Goal: Transaction & Acquisition: Purchase product/service

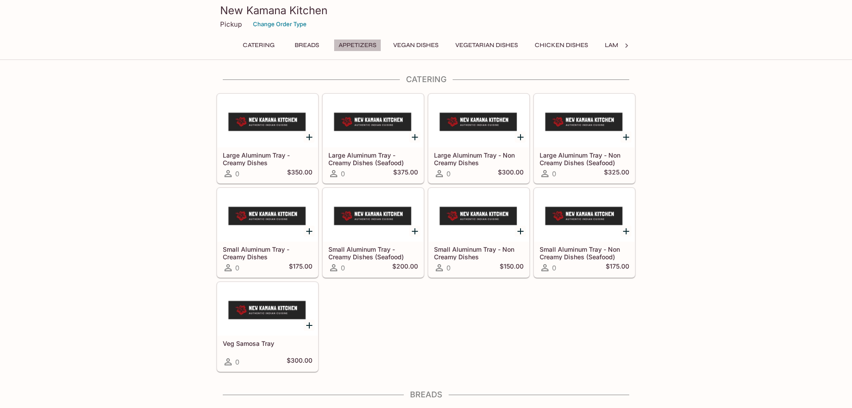
click at [353, 47] on button "Appetizers" at bounding box center [357, 45] width 47 height 12
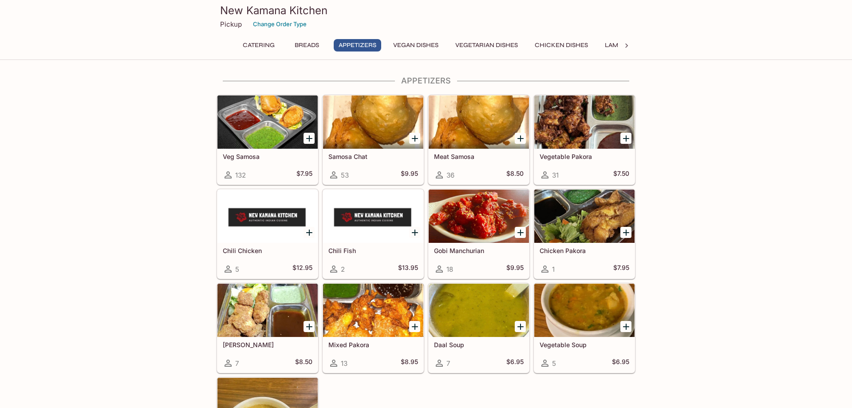
scroll to position [535, 0]
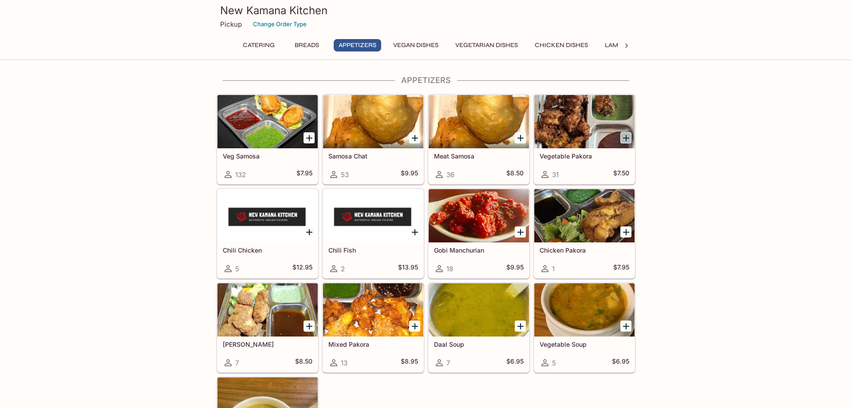
click at [627, 138] on icon "Add Vegetable Pakora" at bounding box center [626, 138] width 6 height 6
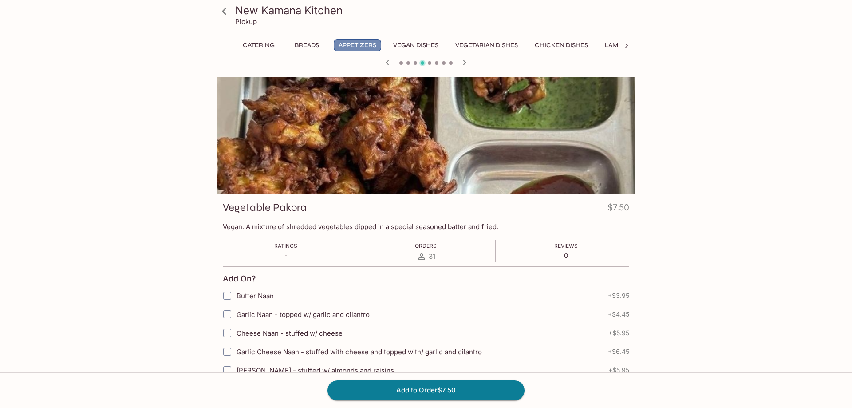
click at [359, 44] on button "Appetizers" at bounding box center [357, 45] width 47 height 12
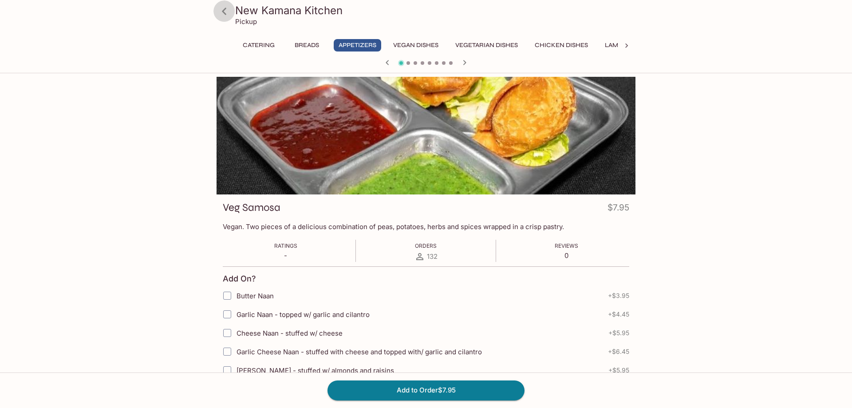
click at [227, 10] on icon at bounding box center [224, 12] width 16 height 16
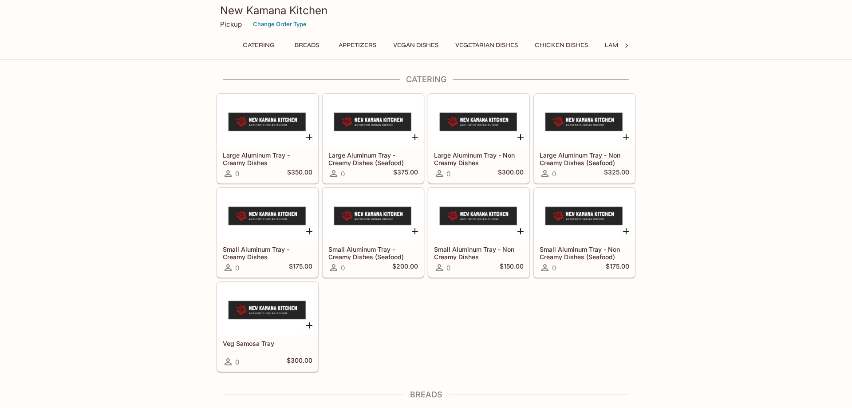
click at [368, 45] on button "Appetizers" at bounding box center [357, 45] width 47 height 12
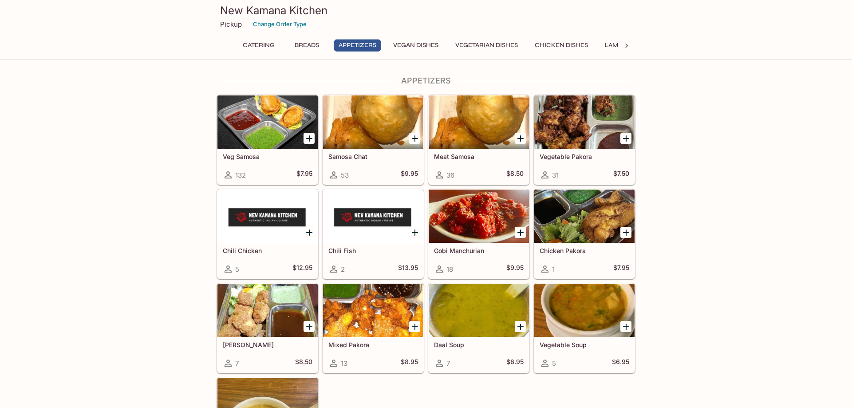
scroll to position [535, 0]
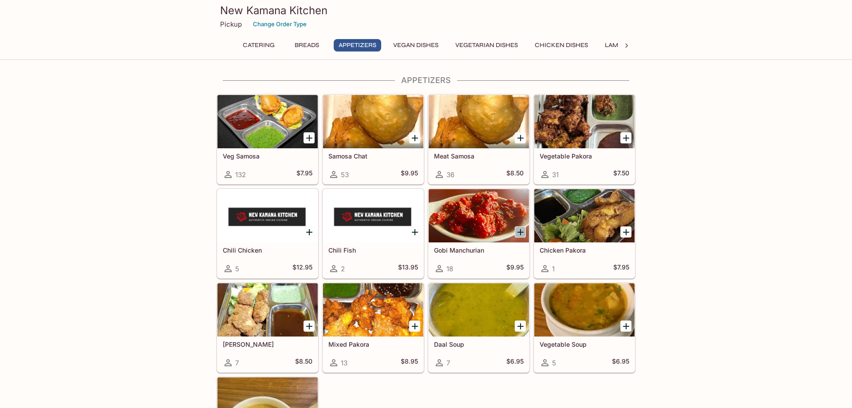
click at [518, 227] on icon "Add Gobi Manchurian" at bounding box center [520, 232] width 11 height 11
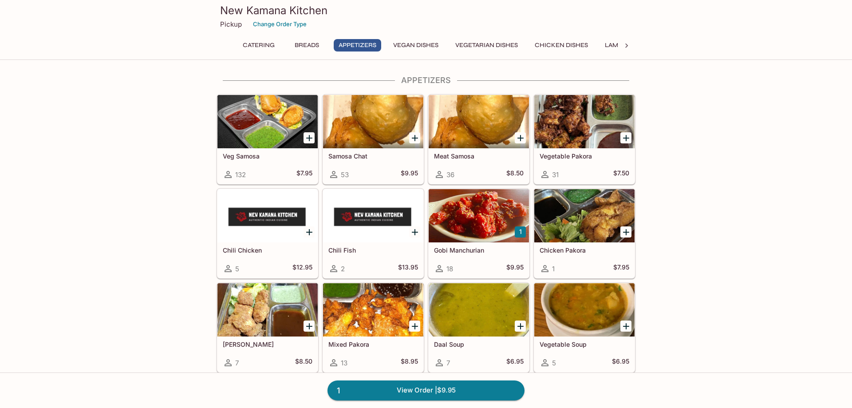
click at [492, 202] on div at bounding box center [478, 215] width 100 height 53
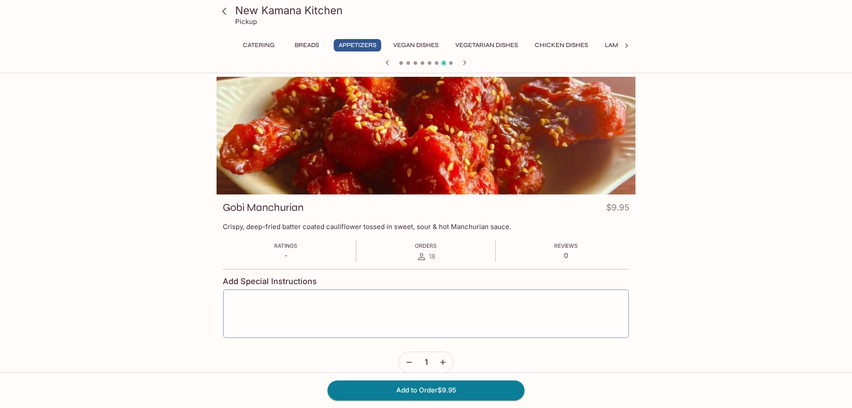
scroll to position [280, 0]
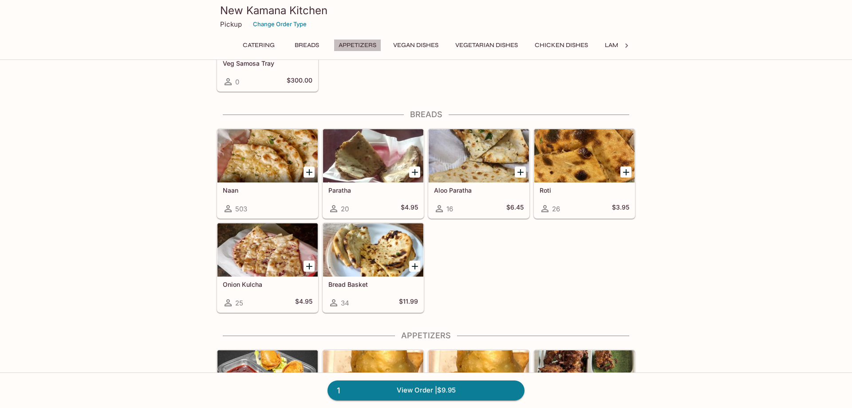
click at [351, 41] on button "Appetizers" at bounding box center [357, 45] width 47 height 12
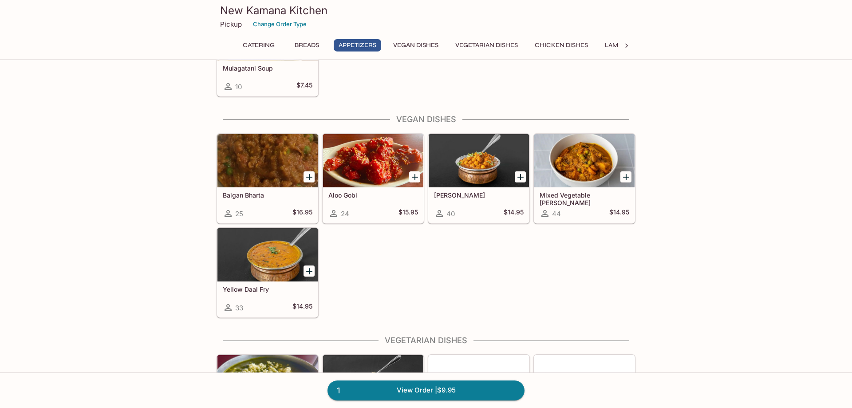
scroll to position [987, 0]
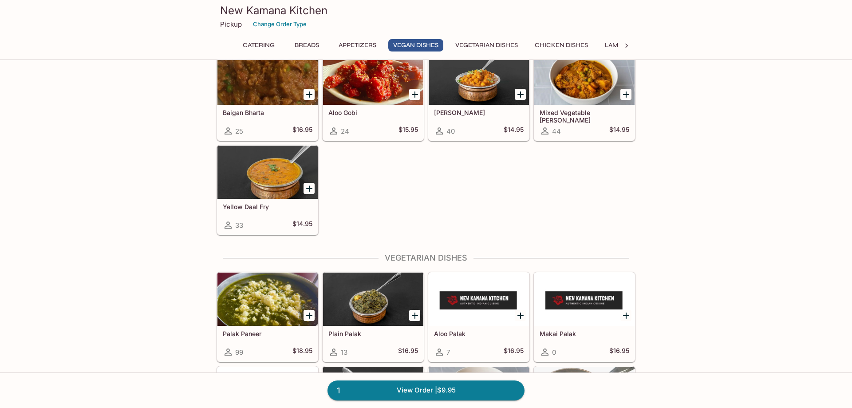
click at [487, 301] on div at bounding box center [478, 298] width 100 height 53
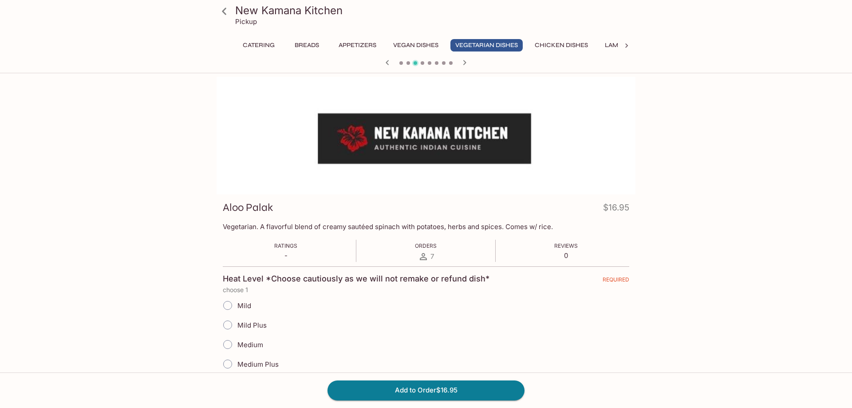
click at [106, 146] on div "New Kamana Kitchen Pickup Catering Breads Appetizers Vegan Dishes Vegetarian Di…" at bounding box center [426, 281] width 852 height 408
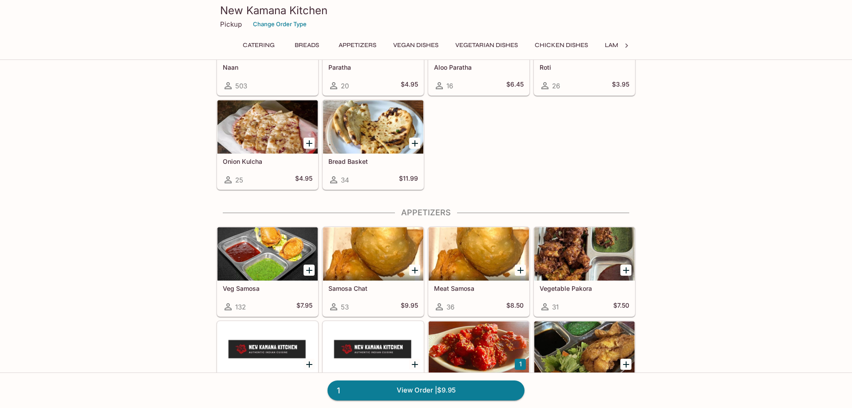
scroll to position [506, 0]
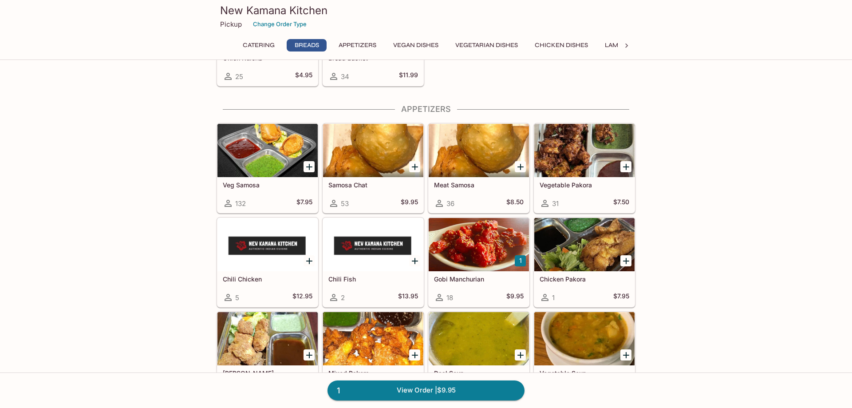
click at [476, 45] on button "Vegetarian Dishes" at bounding box center [486, 45] width 72 height 12
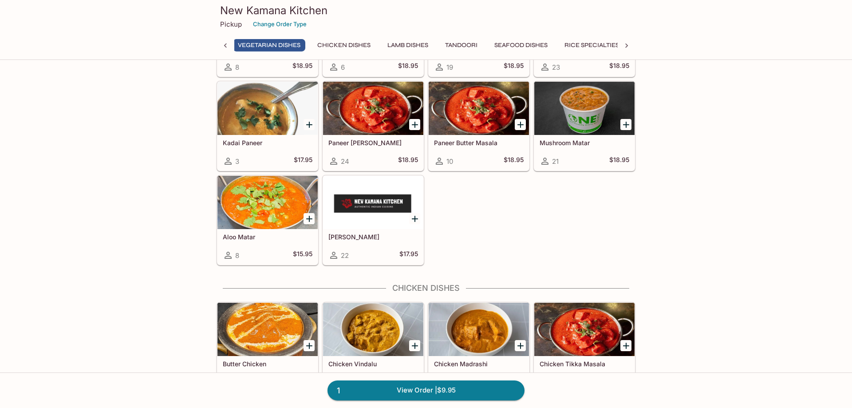
scroll to position [1264, 0]
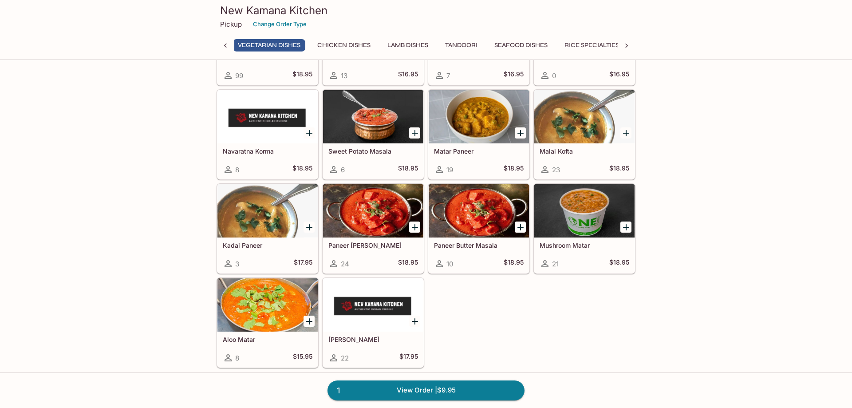
click at [581, 116] on div at bounding box center [584, 116] width 100 height 53
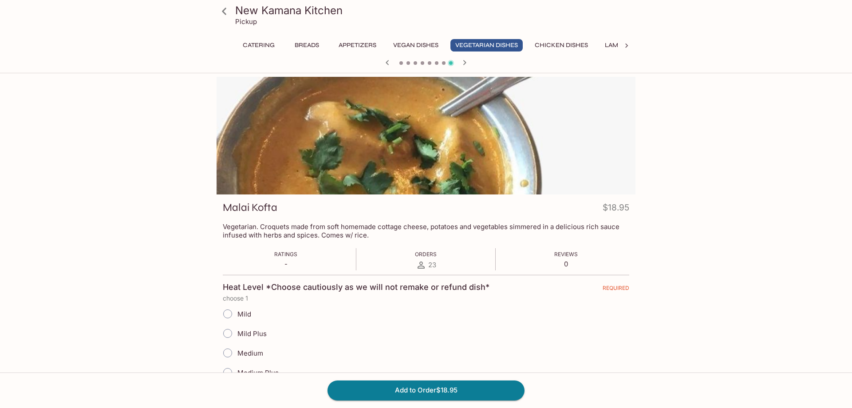
scroll to position [280, 0]
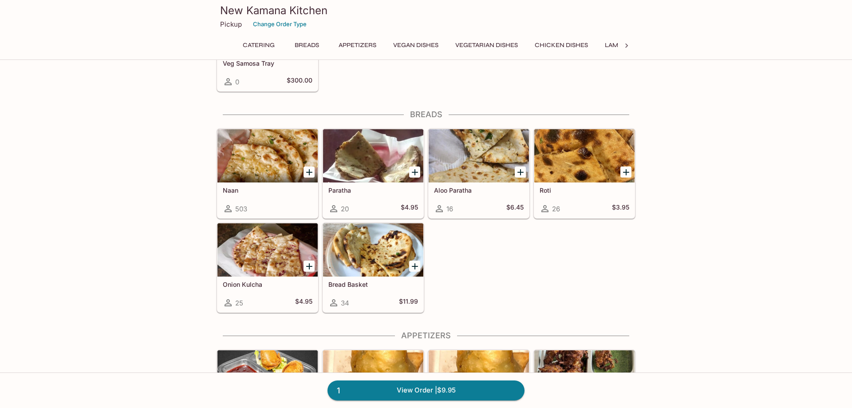
click at [349, 146] on div at bounding box center [373, 155] width 100 height 53
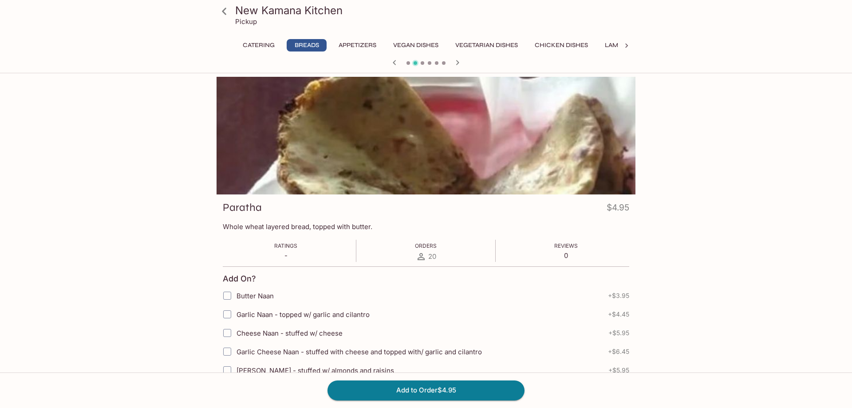
scroll to position [280, 0]
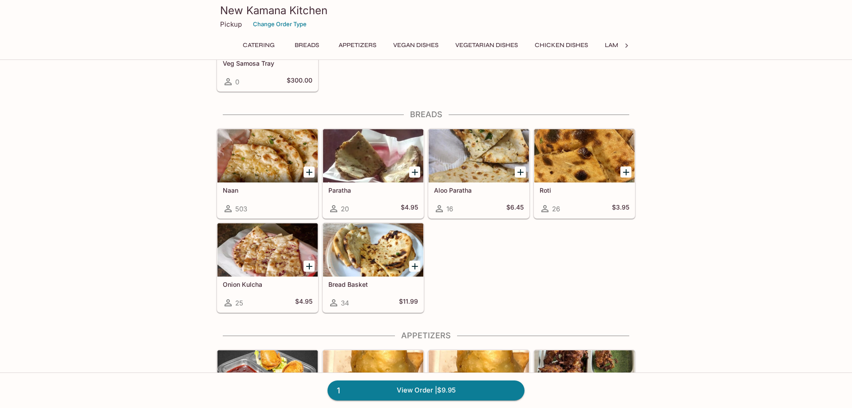
click at [489, 151] on div at bounding box center [478, 155] width 100 height 53
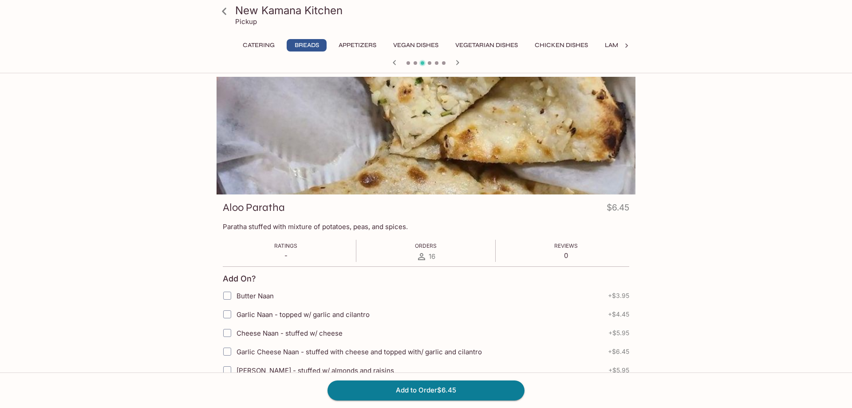
scroll to position [280, 0]
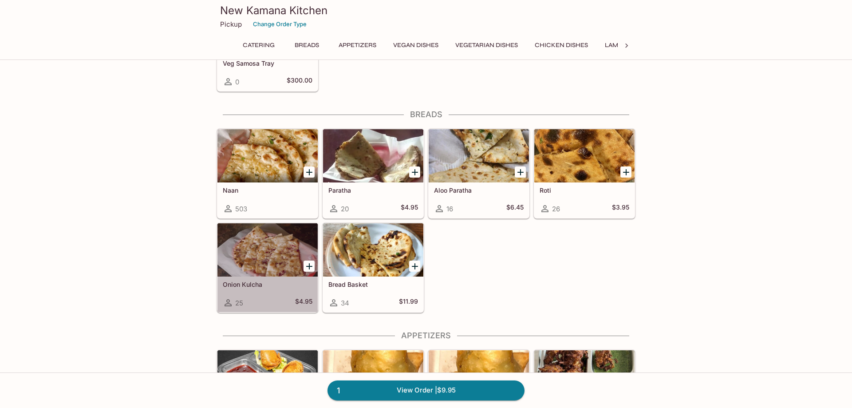
click at [260, 243] on div at bounding box center [267, 249] width 100 height 53
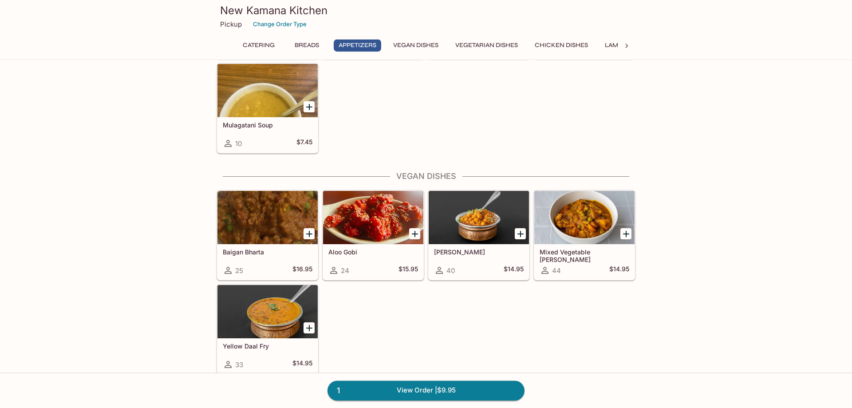
scroll to position [958, 0]
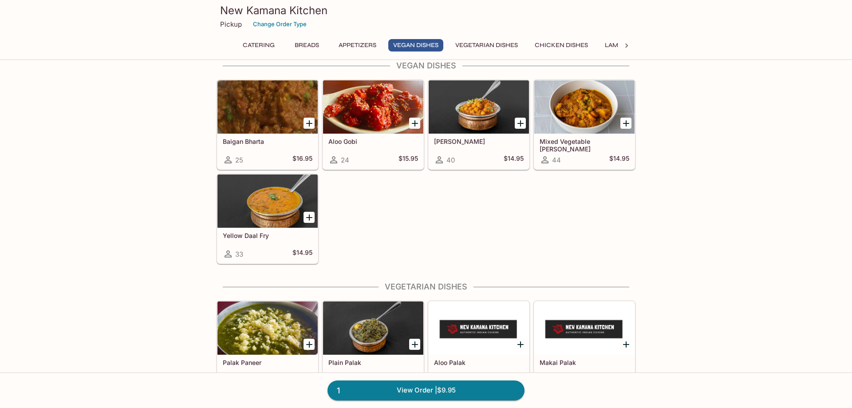
click at [473, 100] on div at bounding box center [478, 106] width 100 height 53
click at [580, 113] on div at bounding box center [584, 106] width 100 height 53
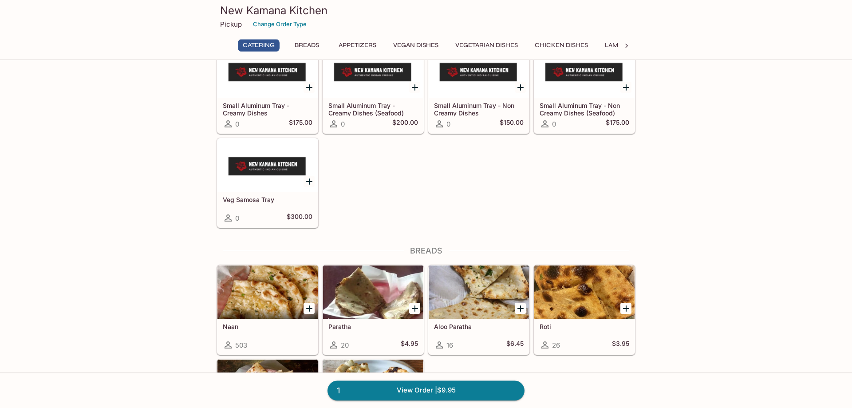
scroll to position [226, 0]
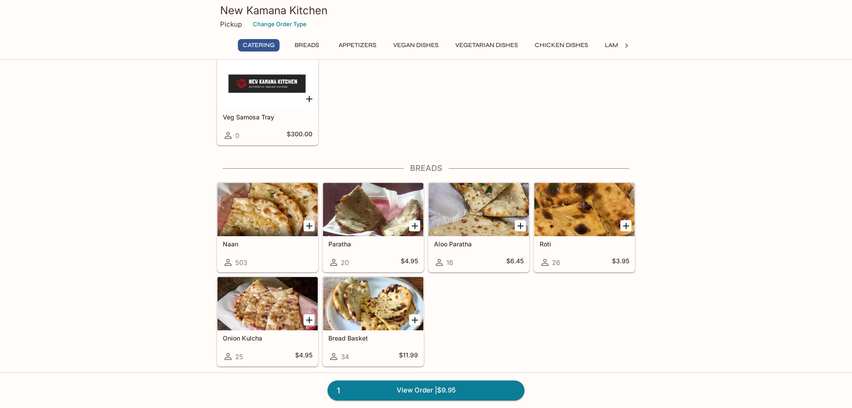
click at [267, 211] on div at bounding box center [267, 209] width 100 height 53
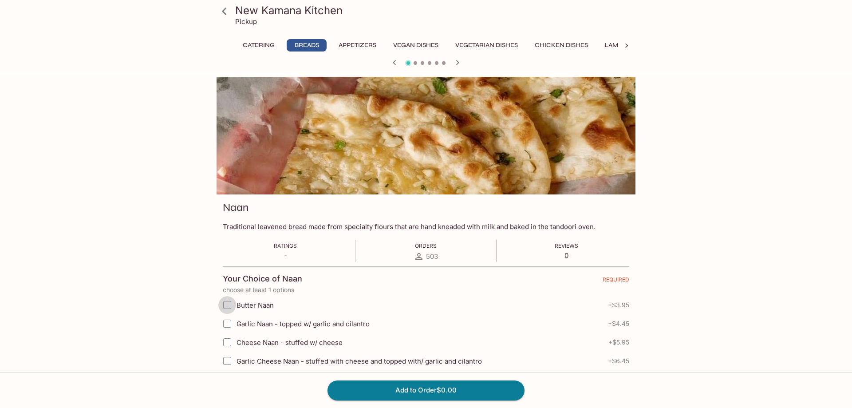
click at [228, 306] on input "Butter Naan" at bounding box center [227, 305] width 18 height 18
checkbox input "true"
click at [454, 384] on button "Add to Order $3.95" at bounding box center [425, 390] width 197 height 20
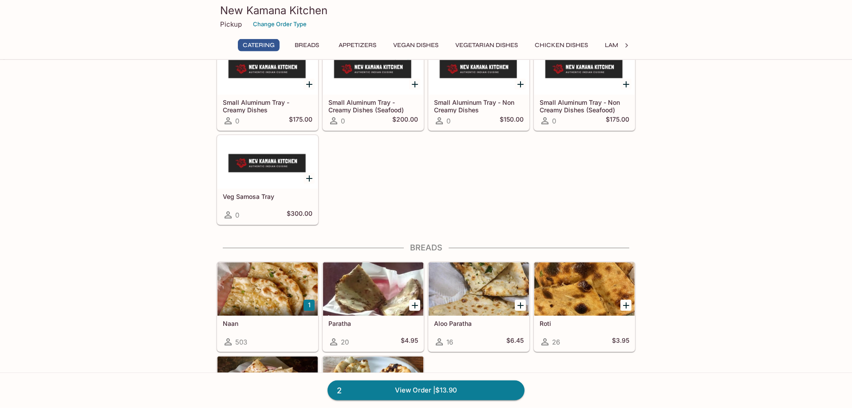
scroll to position [226, 0]
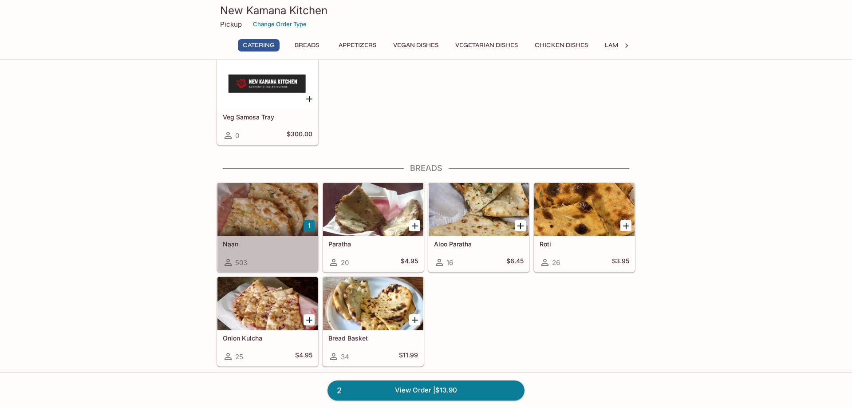
click at [255, 220] on div at bounding box center [267, 209] width 100 height 53
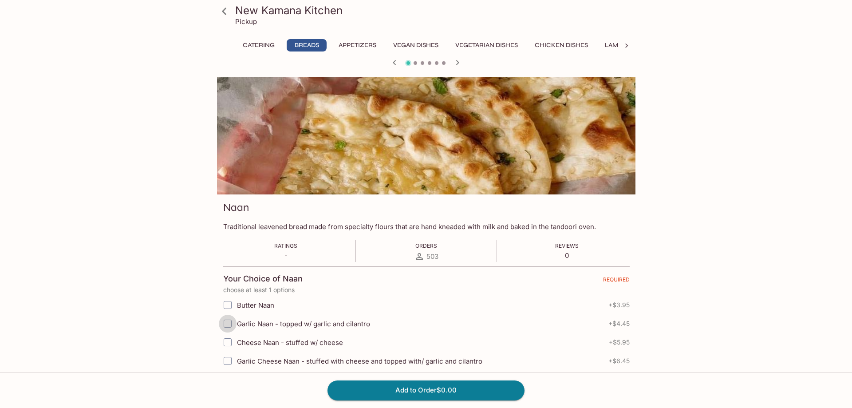
click at [229, 326] on input "Garlic Naan - topped w/ garlic and cilantro" at bounding box center [228, 323] width 18 height 18
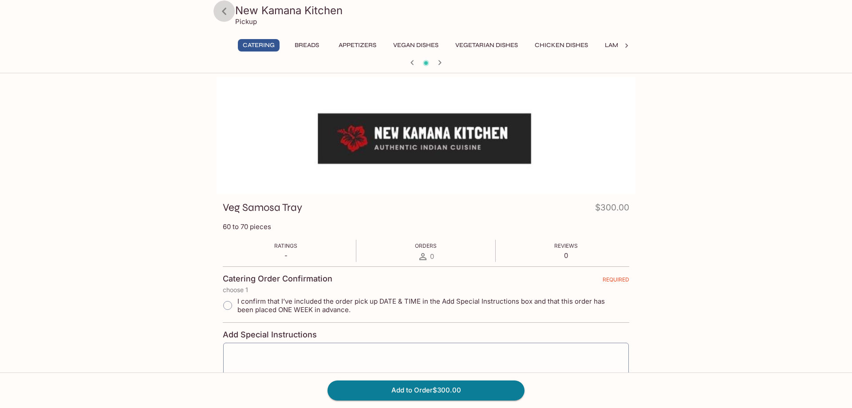
click at [227, 11] on icon at bounding box center [224, 12] width 16 height 16
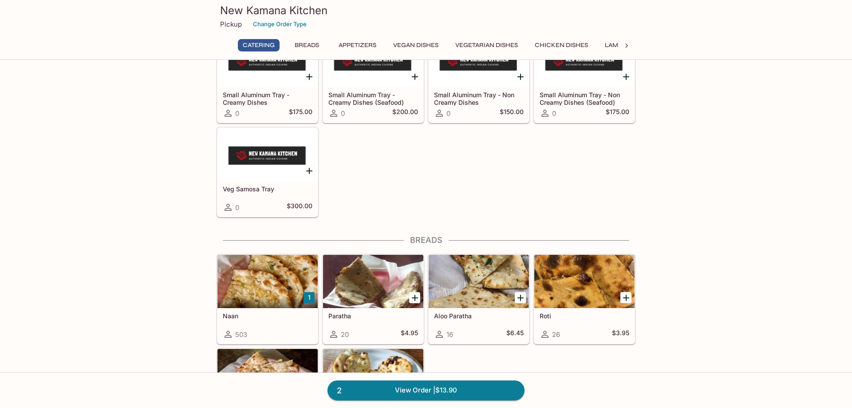
scroll to position [226, 0]
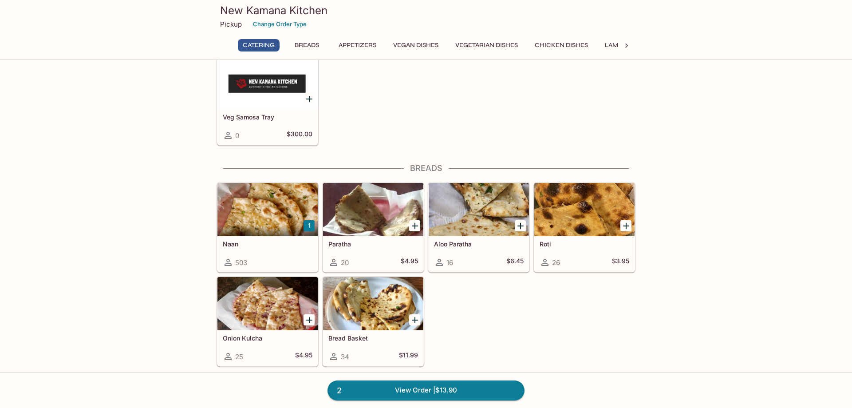
click at [251, 205] on div at bounding box center [267, 209] width 100 height 53
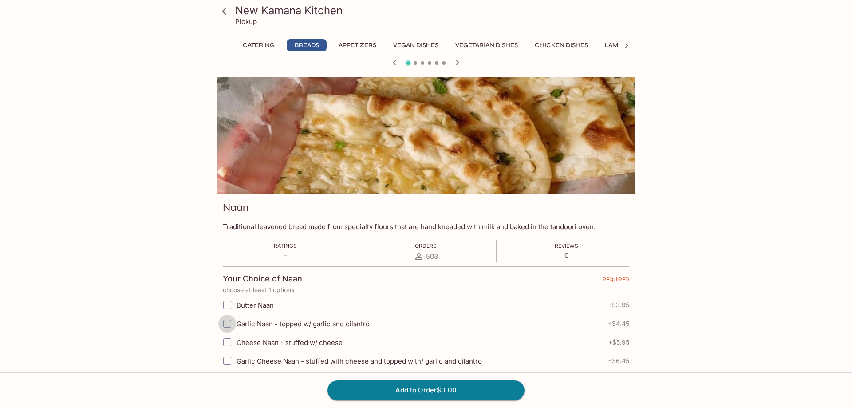
click at [227, 325] on input "Garlic Naan - topped w/ garlic and cilantro" at bounding box center [227, 323] width 18 height 18
checkbox input "true"
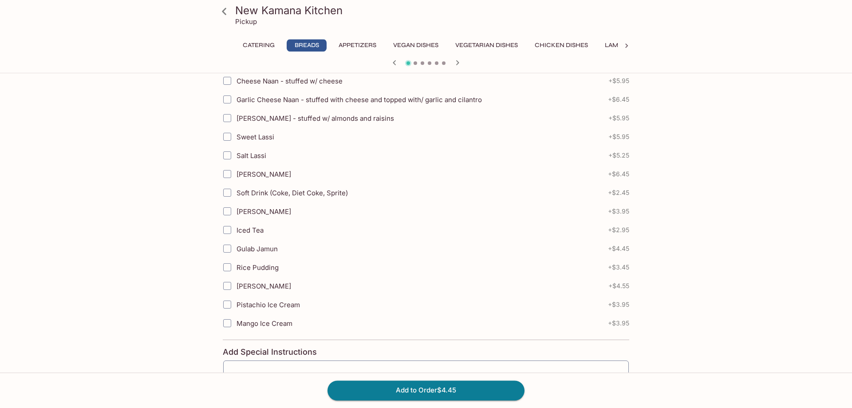
scroll to position [463, 0]
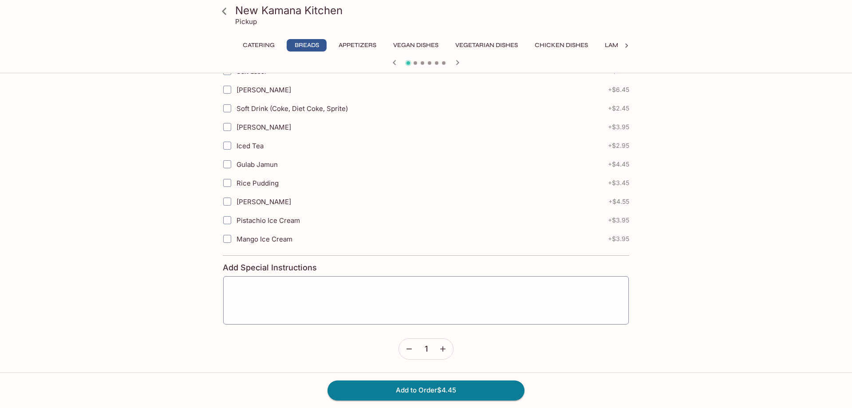
click at [441, 347] on icon "button" at bounding box center [442, 348] width 9 height 9
click at [437, 392] on button "Add to Order $8.90" at bounding box center [425, 390] width 197 height 20
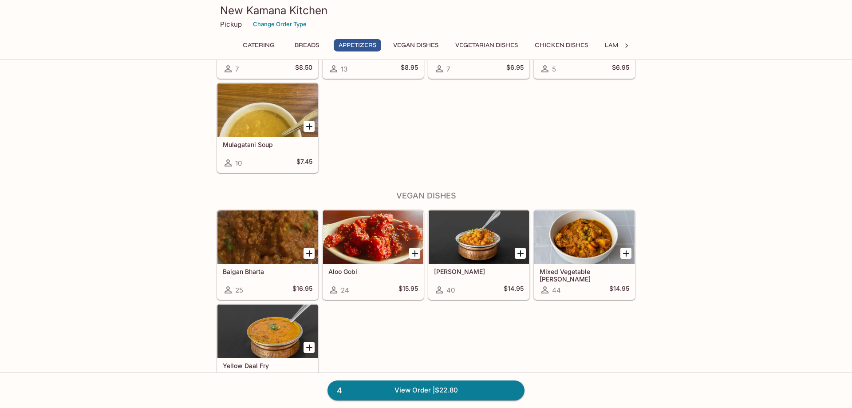
scroll to position [905, 0]
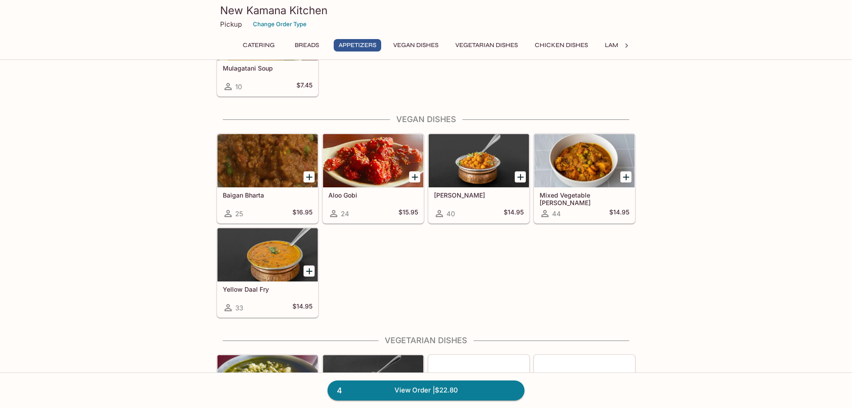
click at [379, 169] on div at bounding box center [373, 160] width 100 height 53
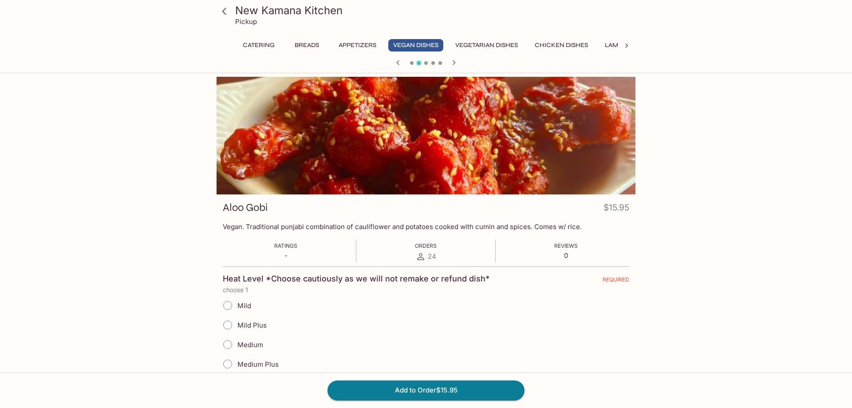
click at [223, 322] on input "Mild Plus" at bounding box center [227, 324] width 19 height 19
radio input "true"
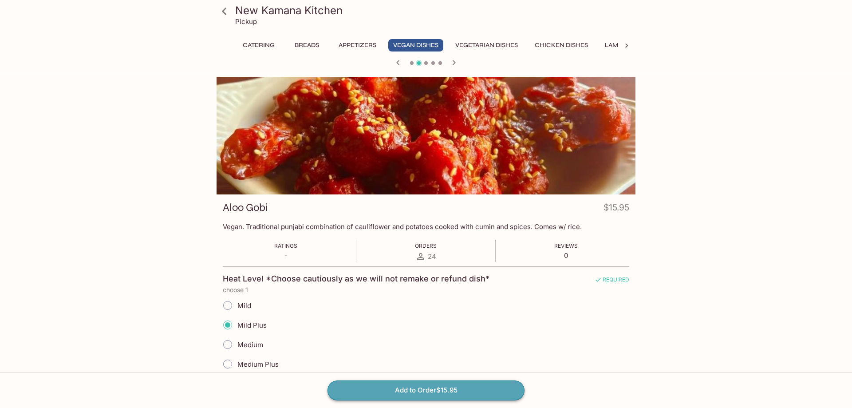
click at [378, 389] on button "Add to Order $15.95" at bounding box center [425, 390] width 197 height 20
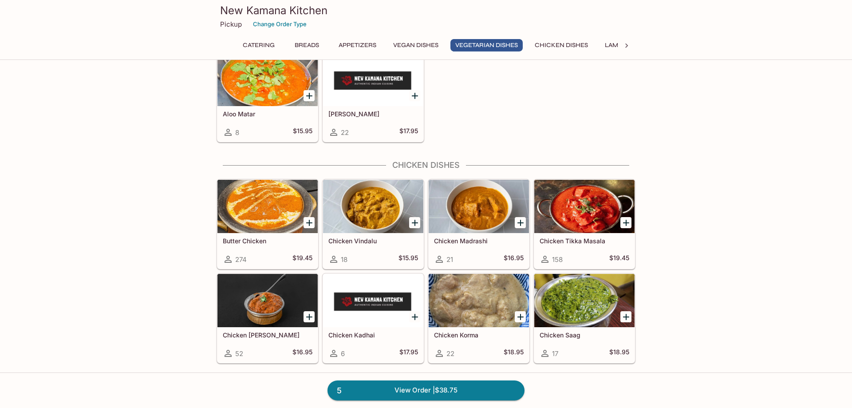
scroll to position [1583, 0]
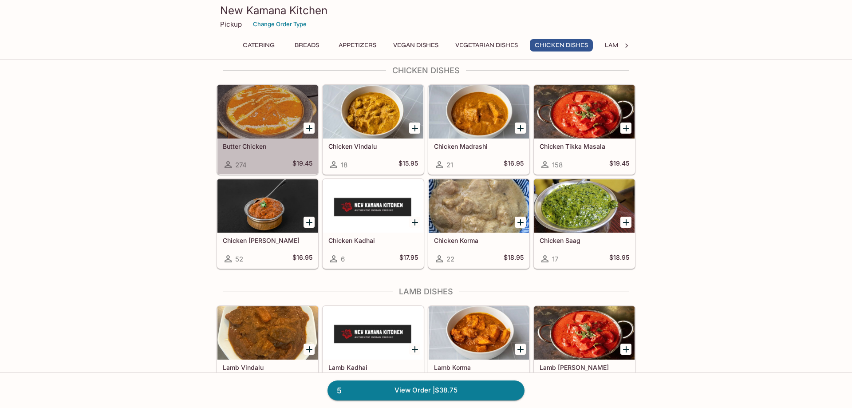
click at [265, 117] on div at bounding box center [267, 111] width 100 height 53
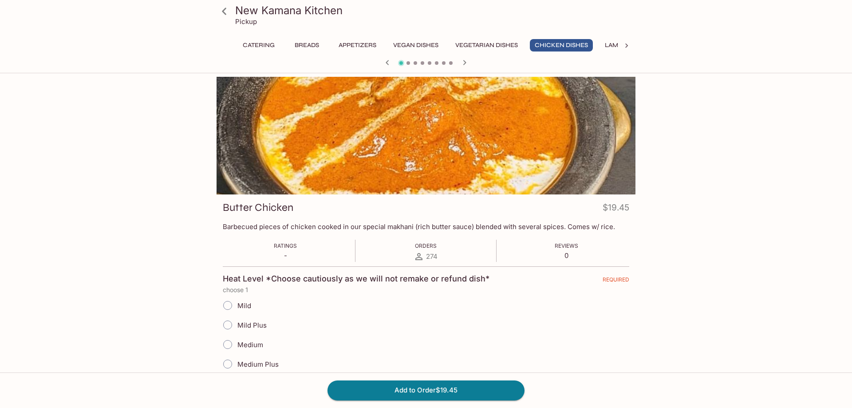
click at [224, 326] on input "Mild Plus" at bounding box center [227, 324] width 19 height 19
radio input "true"
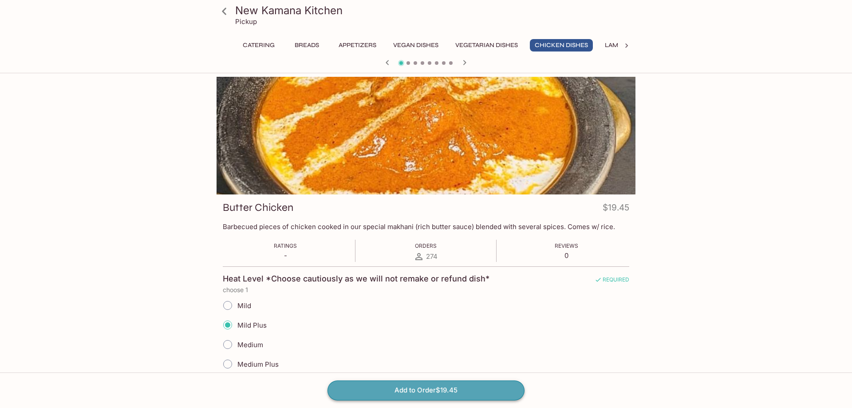
click at [389, 394] on button "Add to Order $19.45" at bounding box center [425, 390] width 197 height 20
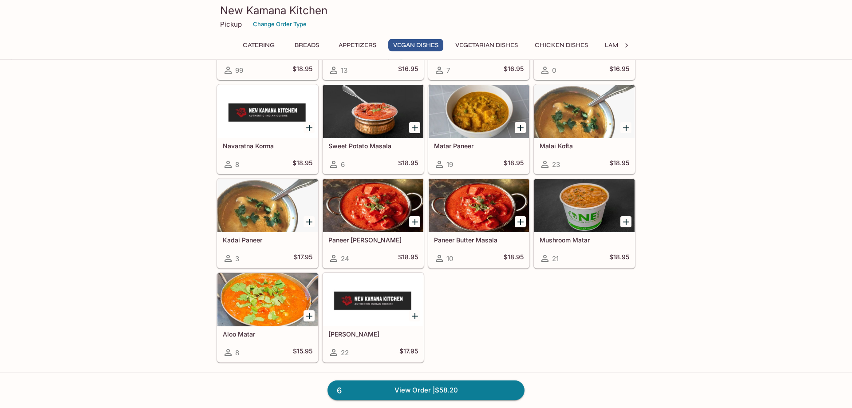
scroll to position [1357, 0]
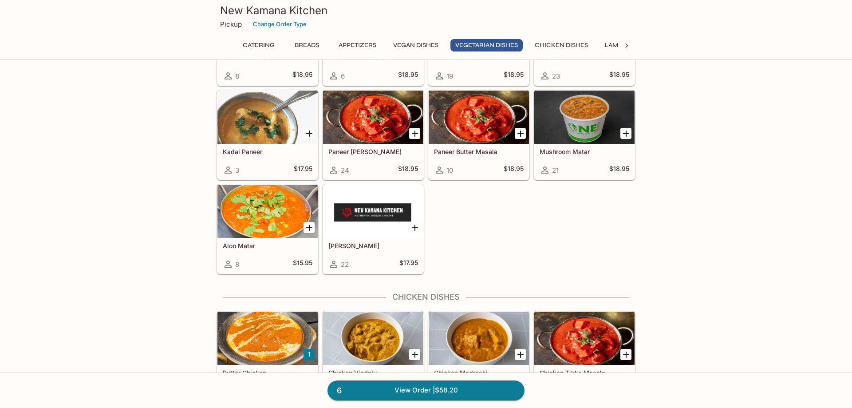
click at [250, 216] on div at bounding box center [267, 210] width 100 height 53
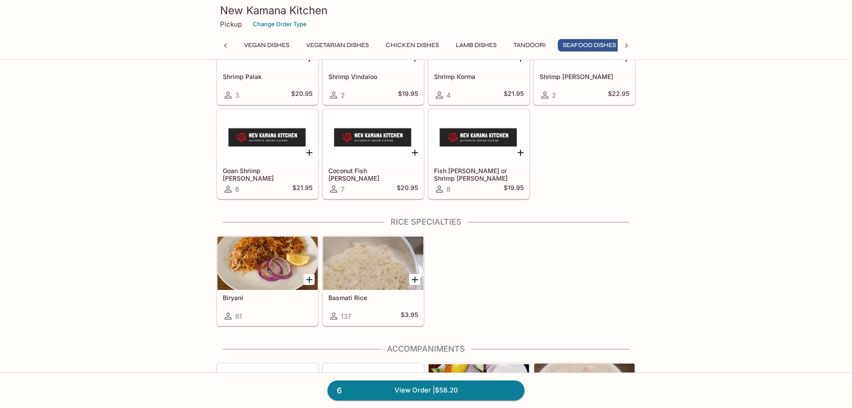
scroll to position [0, 157]
click at [259, 257] on div at bounding box center [267, 262] width 100 height 53
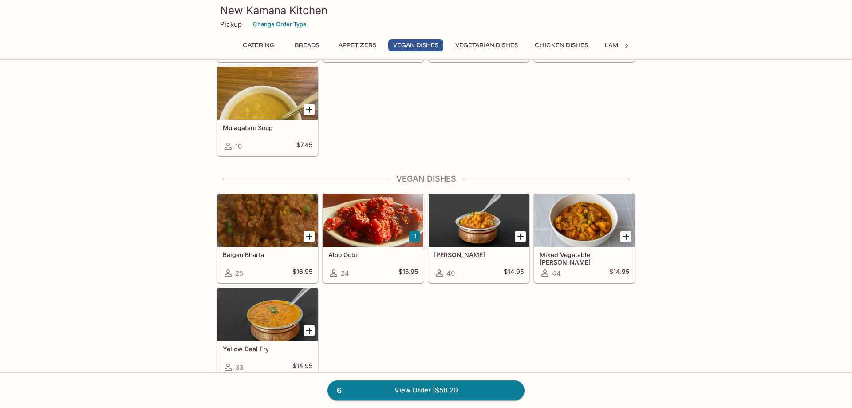
scroll to position [958, 0]
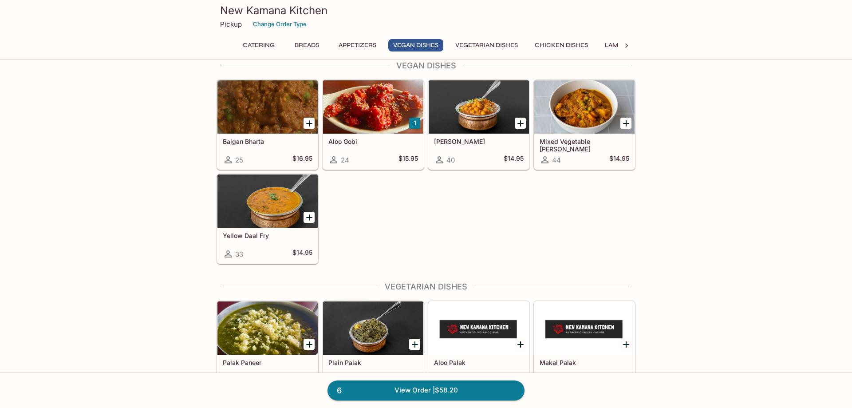
click at [271, 89] on div at bounding box center [267, 106] width 100 height 53
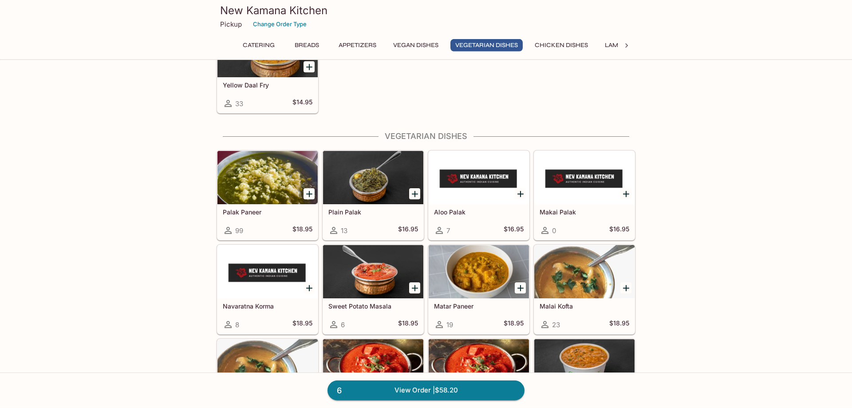
scroll to position [1185, 0]
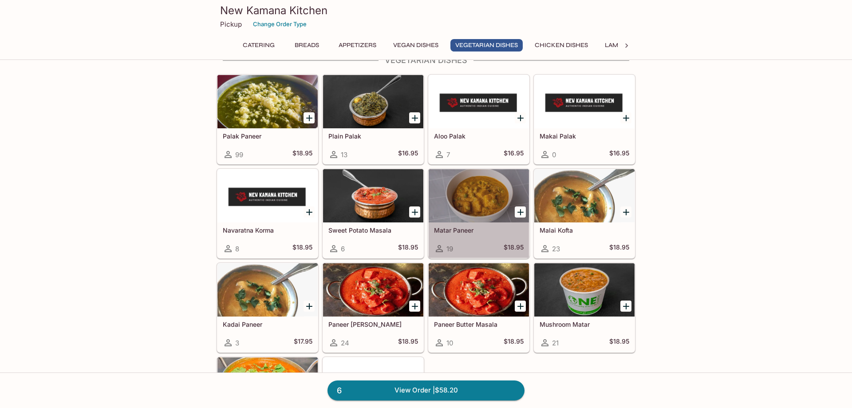
click at [475, 192] on div at bounding box center [478, 195] width 100 height 53
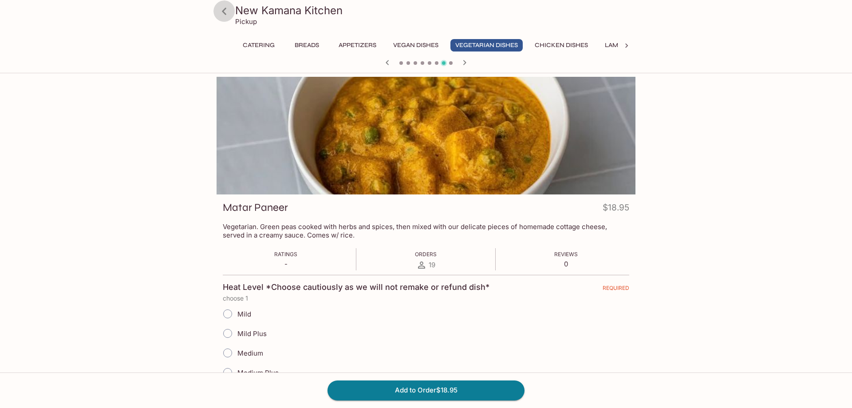
click at [221, 11] on icon at bounding box center [224, 12] width 16 height 16
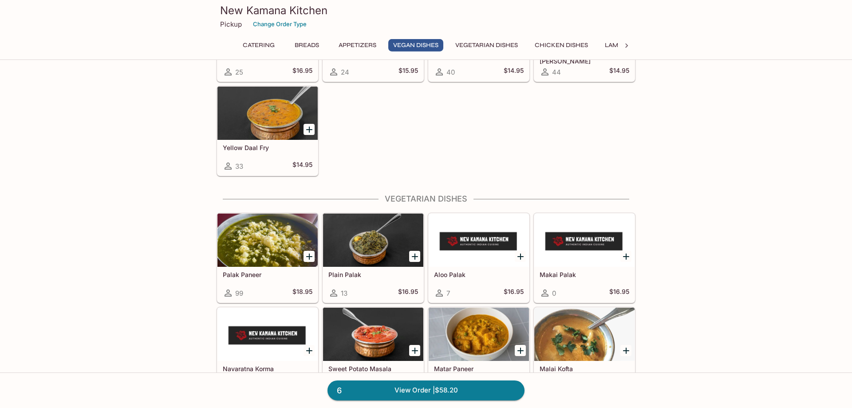
scroll to position [1131, 0]
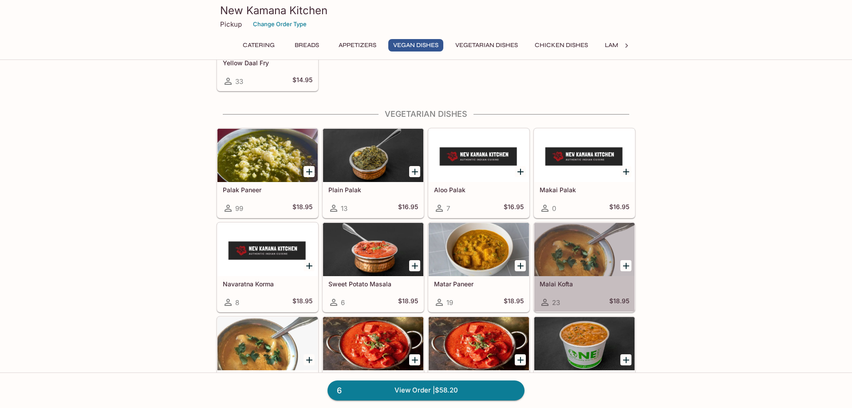
click at [576, 247] on div at bounding box center [584, 249] width 100 height 53
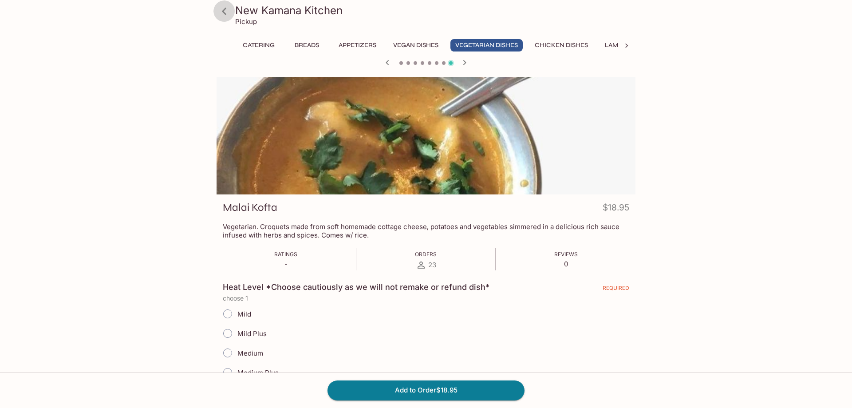
click at [218, 11] on icon at bounding box center [224, 12] width 16 height 16
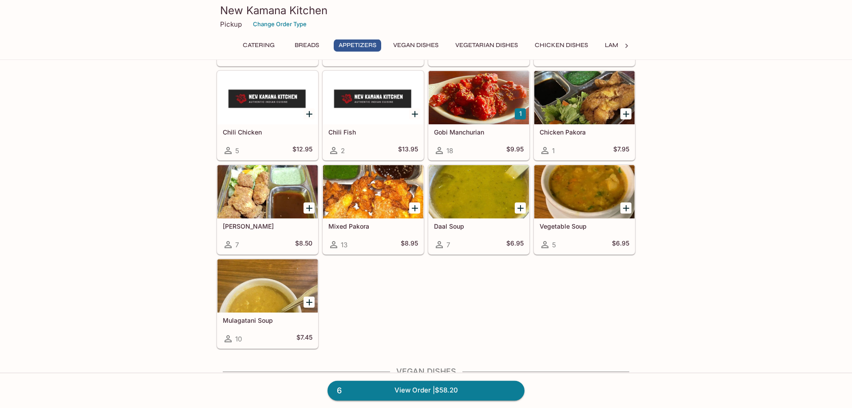
scroll to position [679, 0]
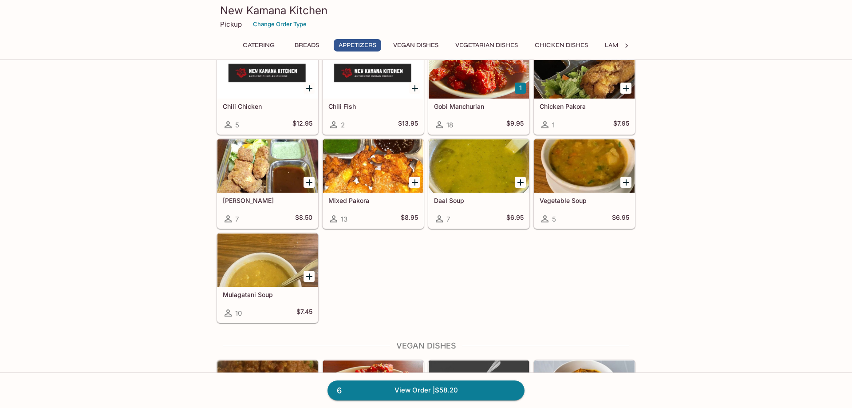
click at [371, 89] on div at bounding box center [373, 71] width 100 height 53
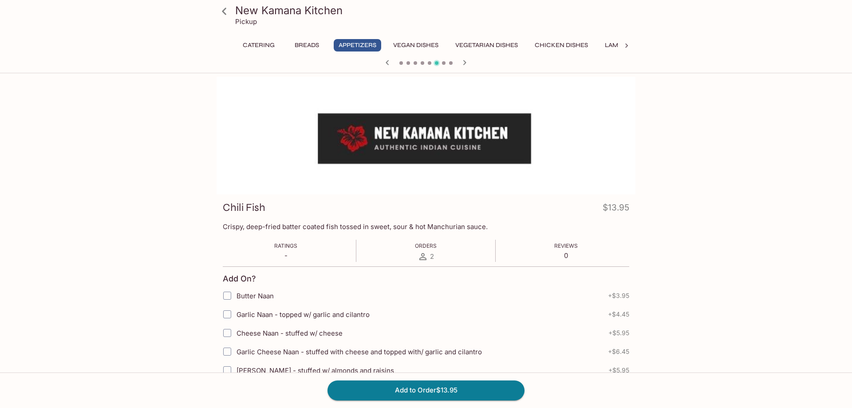
click at [223, 10] on icon at bounding box center [224, 12] width 16 height 16
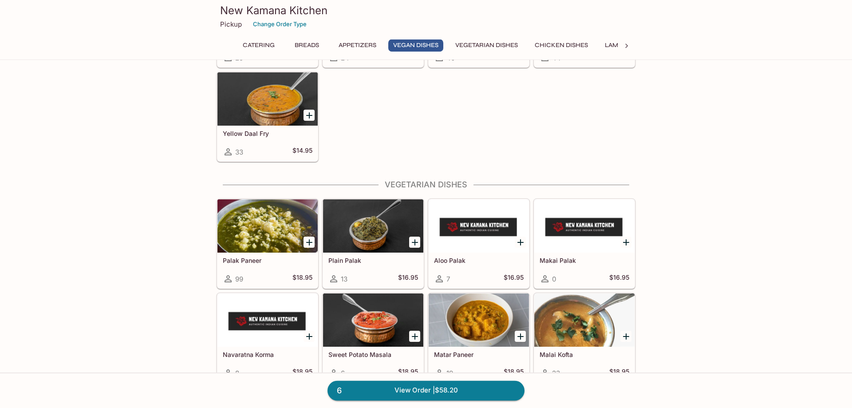
scroll to position [1131, 0]
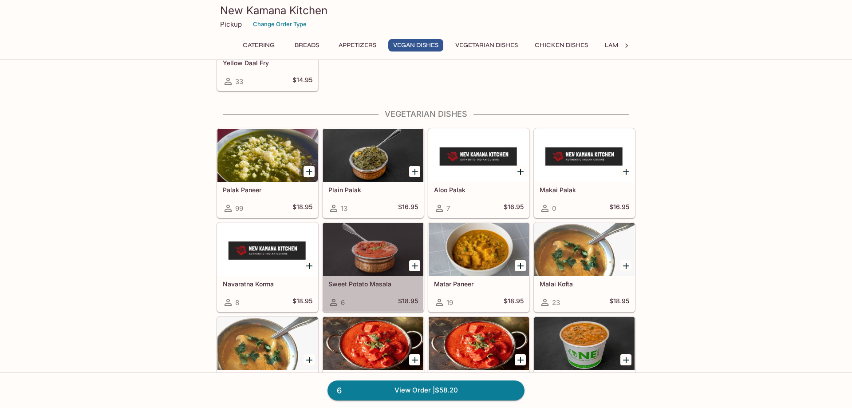
click at [375, 241] on div at bounding box center [373, 249] width 100 height 53
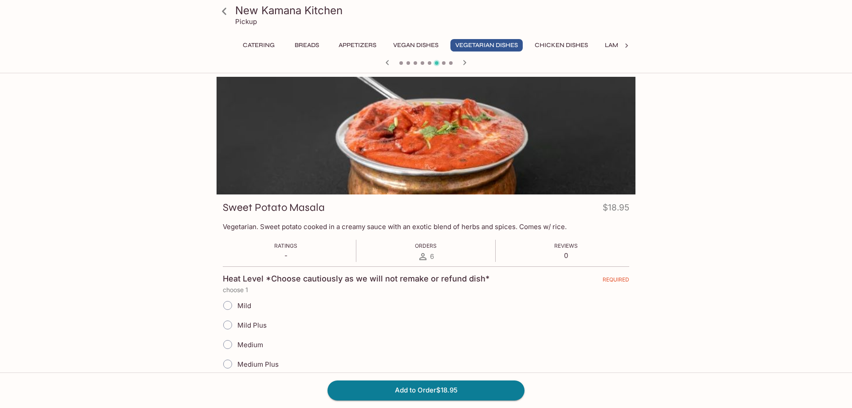
click at [222, 10] on icon at bounding box center [224, 12] width 16 height 16
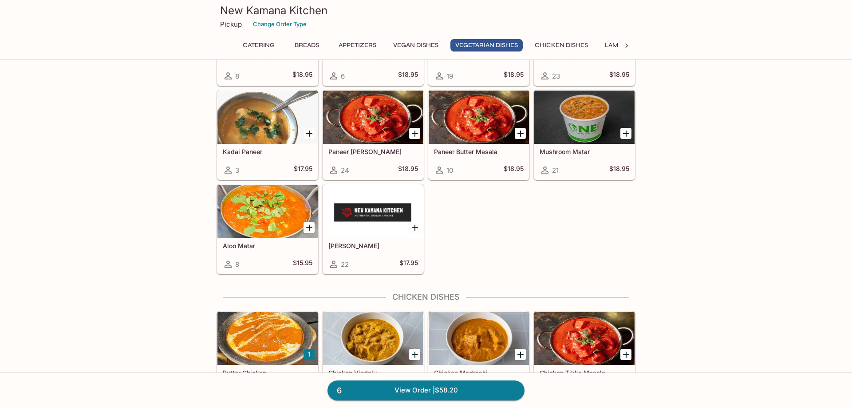
scroll to position [1131, 0]
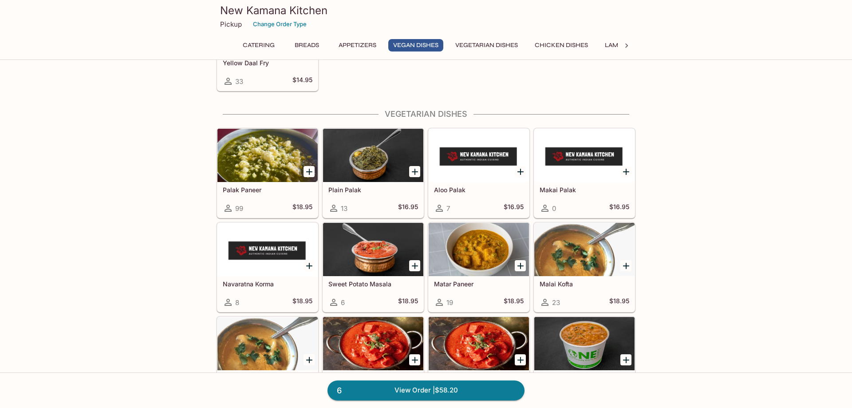
click at [569, 236] on div at bounding box center [584, 249] width 100 height 53
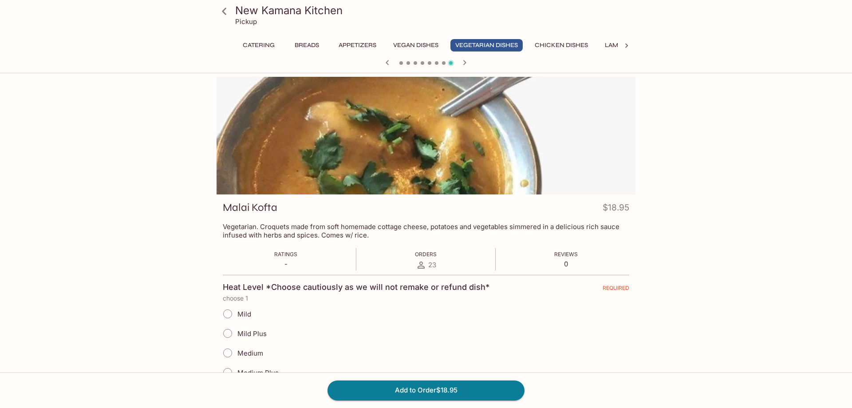
click at [221, 10] on icon at bounding box center [224, 12] width 16 height 16
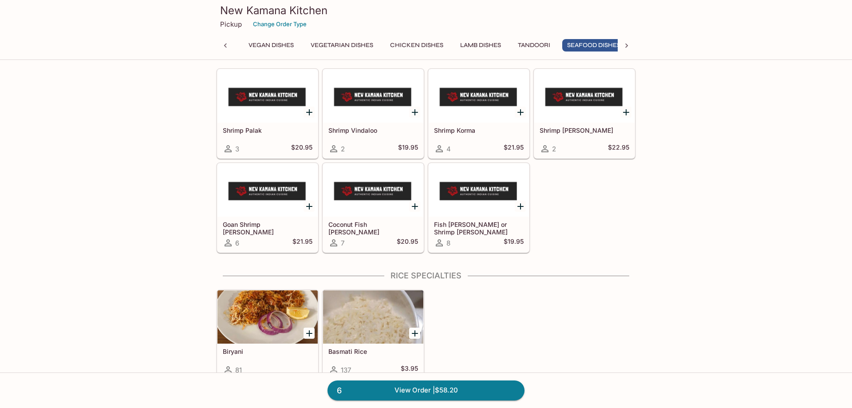
scroll to position [0, 157]
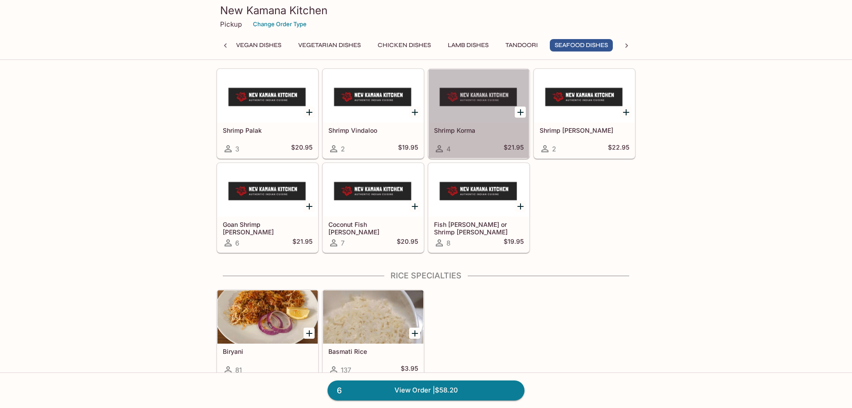
click at [468, 120] on div at bounding box center [478, 95] width 100 height 53
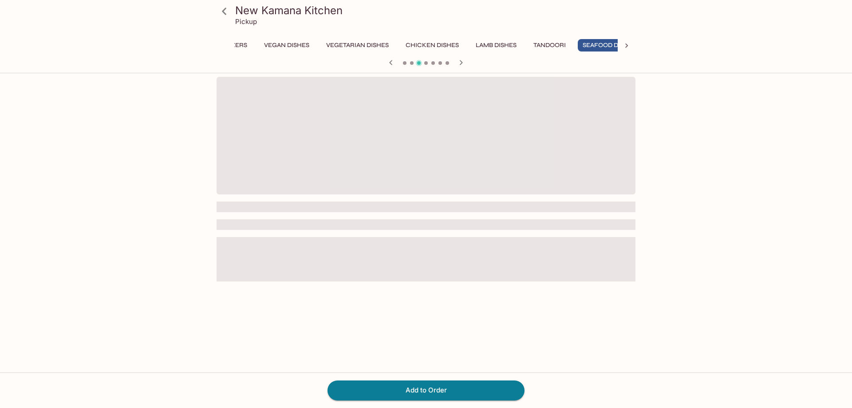
scroll to position [0, 157]
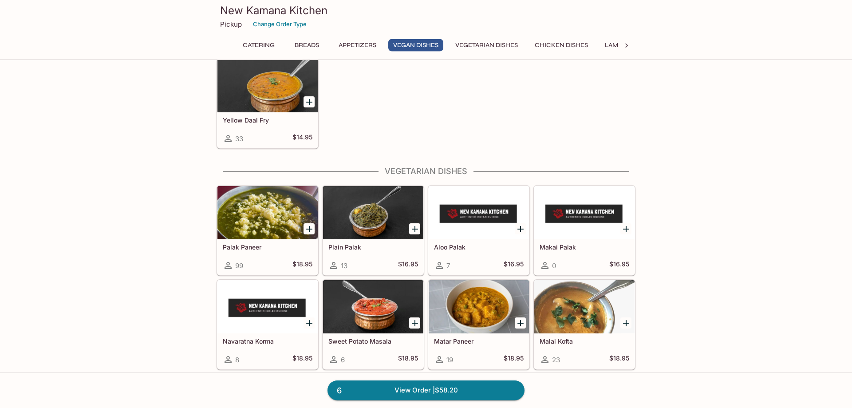
scroll to position [1185, 0]
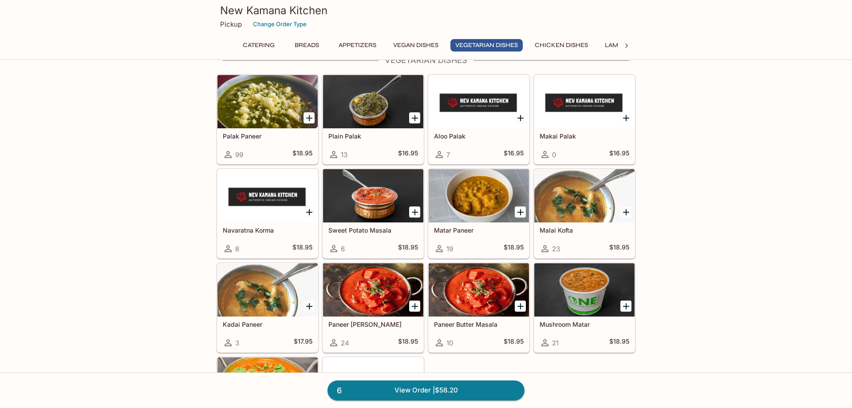
click at [264, 93] on div at bounding box center [267, 101] width 100 height 53
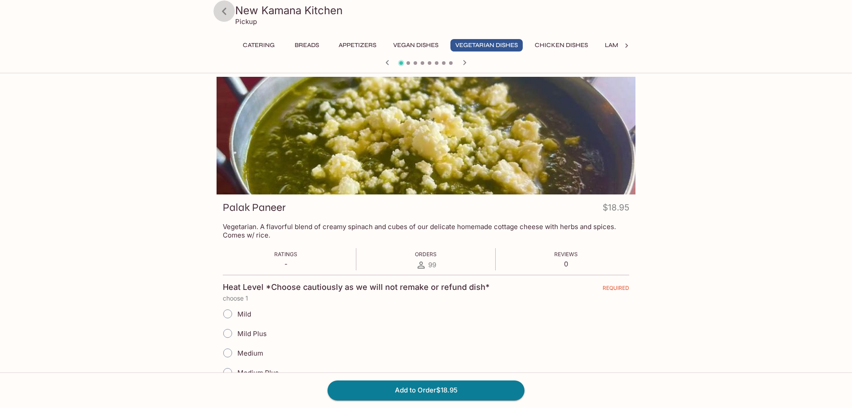
click at [222, 12] on icon at bounding box center [224, 12] width 16 height 16
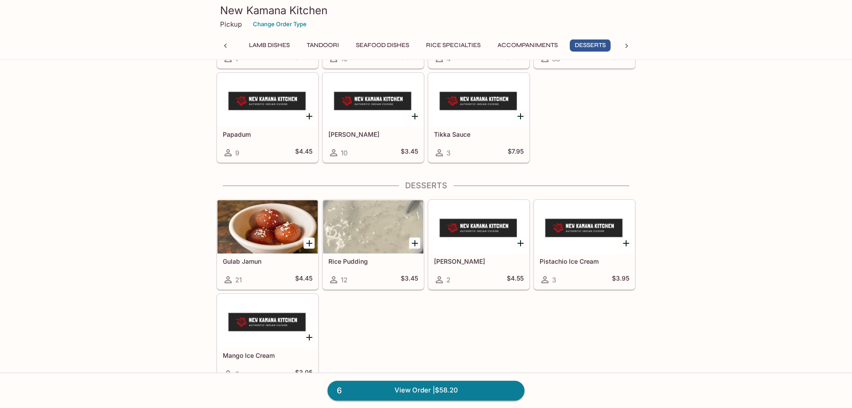
scroll to position [2621, 0]
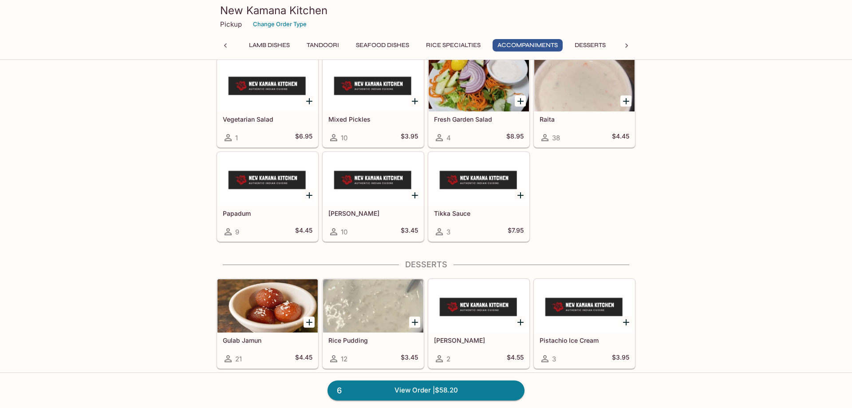
click at [523, 196] on icon "Add Tikka Sauce" at bounding box center [520, 195] width 11 height 11
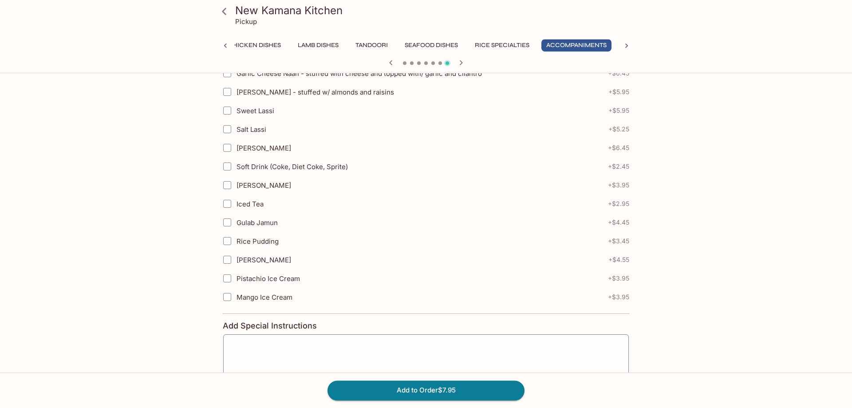
scroll to position [336, 0]
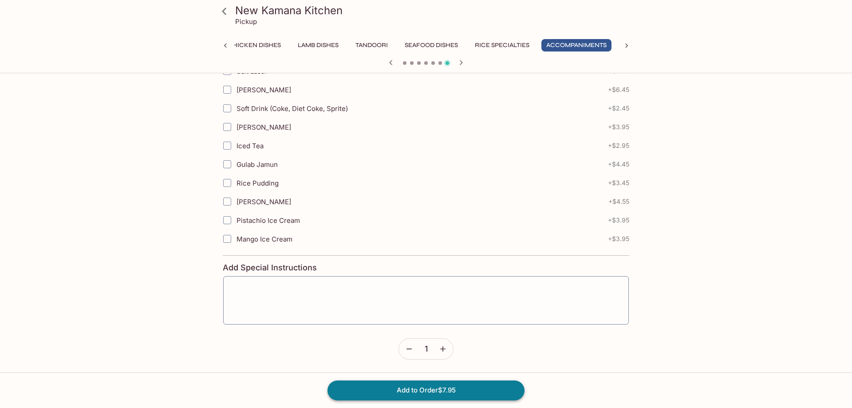
click at [428, 390] on button "Add to Order $7.95" at bounding box center [425, 390] width 197 height 20
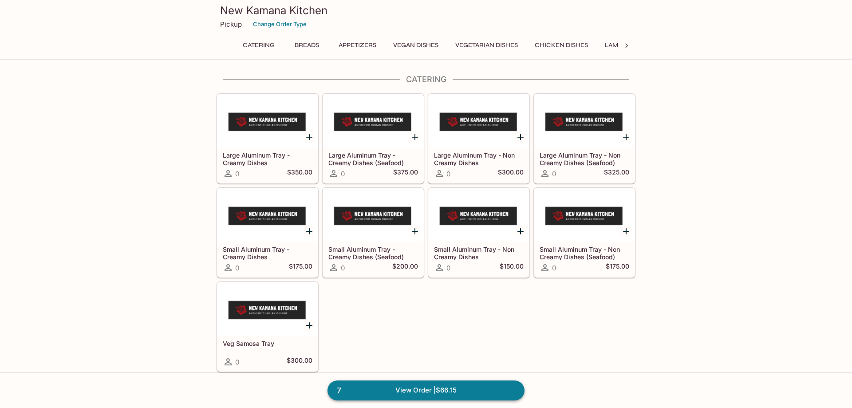
click at [461, 386] on link "7 View Order | $66.15" at bounding box center [425, 390] width 197 height 20
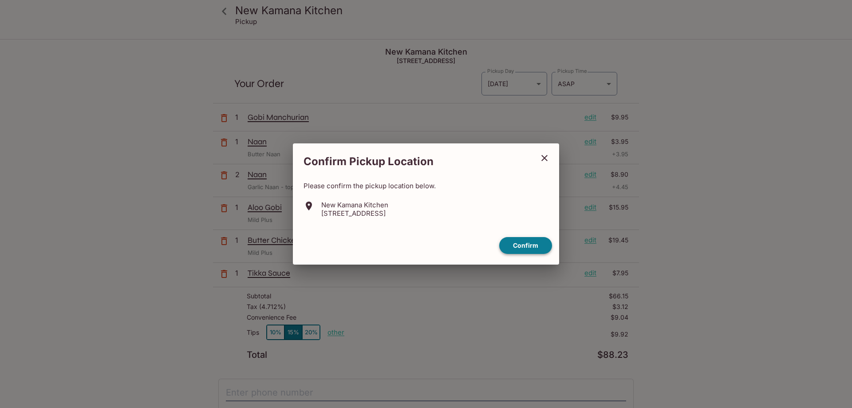
click at [532, 240] on button "Confirm" at bounding box center [525, 245] width 53 height 17
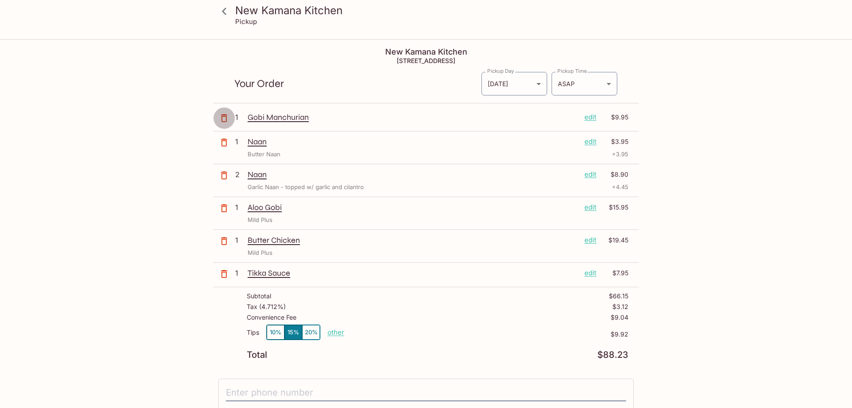
click at [223, 115] on icon "button" at bounding box center [224, 118] width 6 height 8
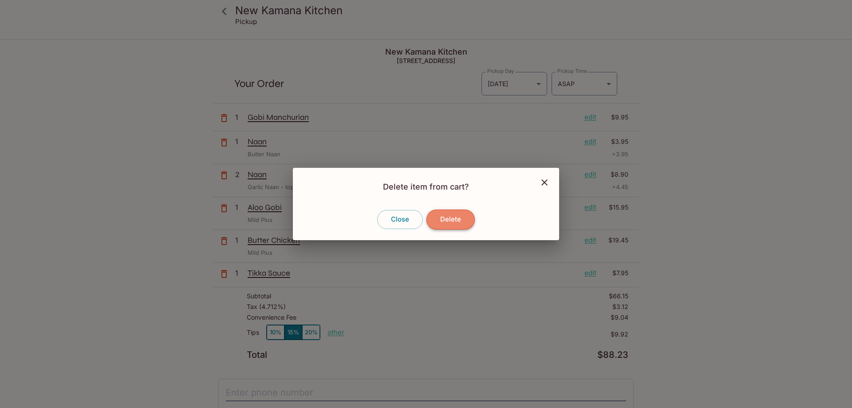
click at [461, 221] on button "Delete" at bounding box center [450, 219] width 48 height 20
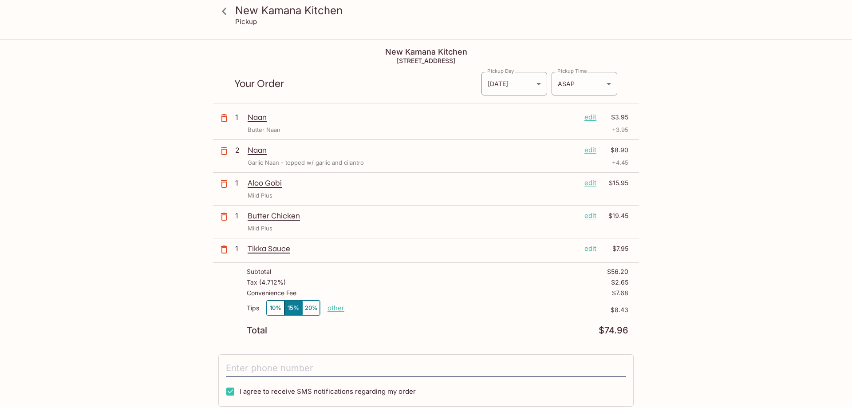
click at [694, 177] on div "New Kamana Kitchen Pickup New Kamana Kitchen [STREET_ADDRESS] Your Order Pickup…" at bounding box center [426, 292] width 568 height 505
click at [308, 308] on button "20%" at bounding box center [311, 307] width 18 height 15
click at [224, 6] on icon at bounding box center [224, 12] width 16 height 16
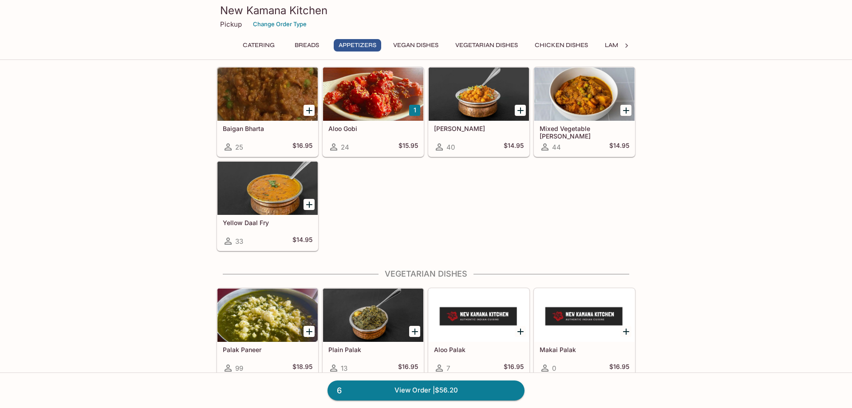
scroll to position [1131, 0]
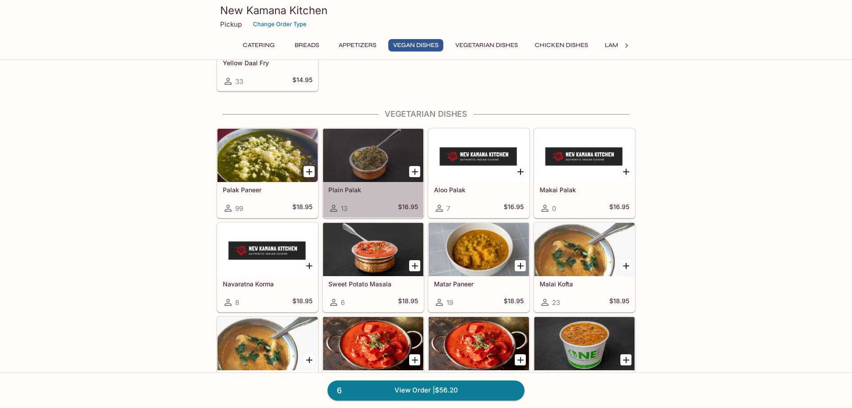
click at [377, 164] on div at bounding box center [373, 155] width 100 height 53
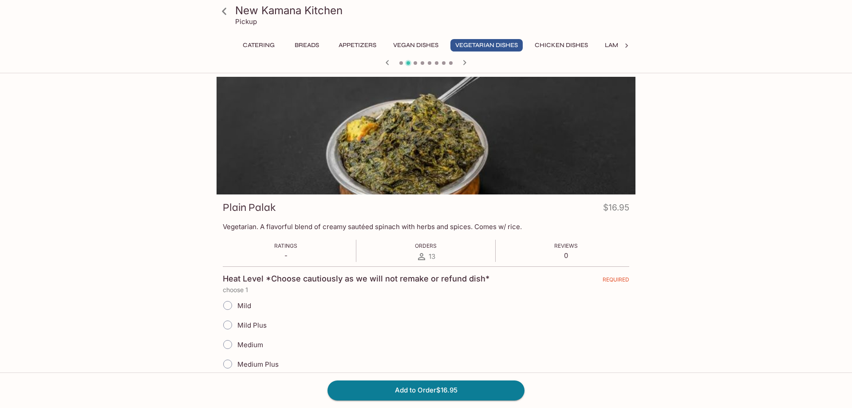
click at [220, 11] on icon at bounding box center [224, 12] width 16 height 16
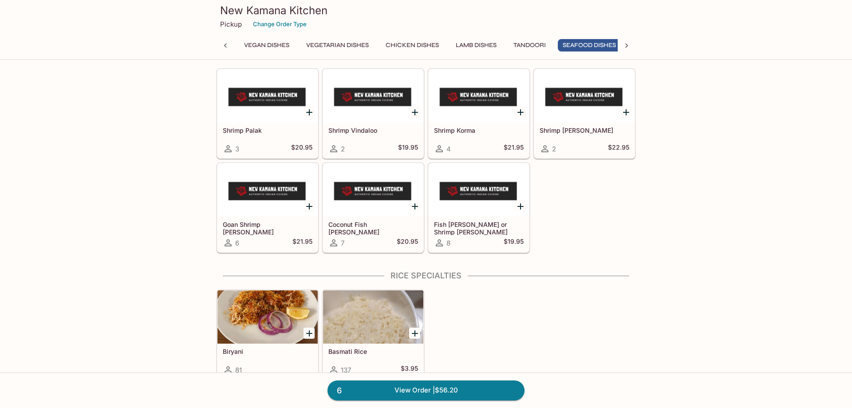
scroll to position [0, 157]
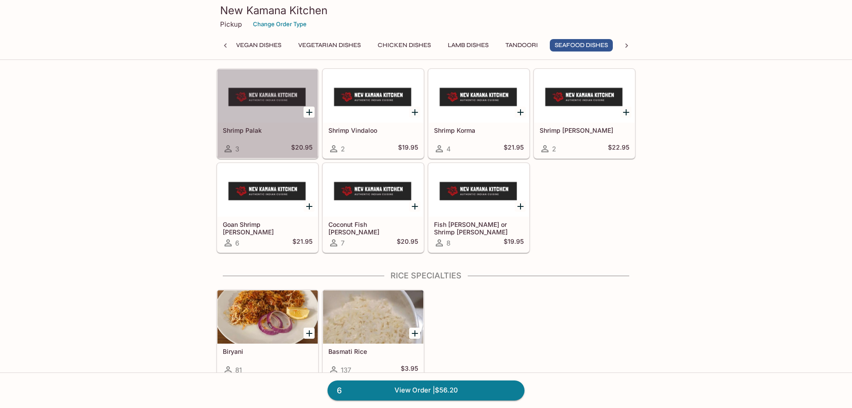
click at [261, 122] on div at bounding box center [267, 95] width 100 height 53
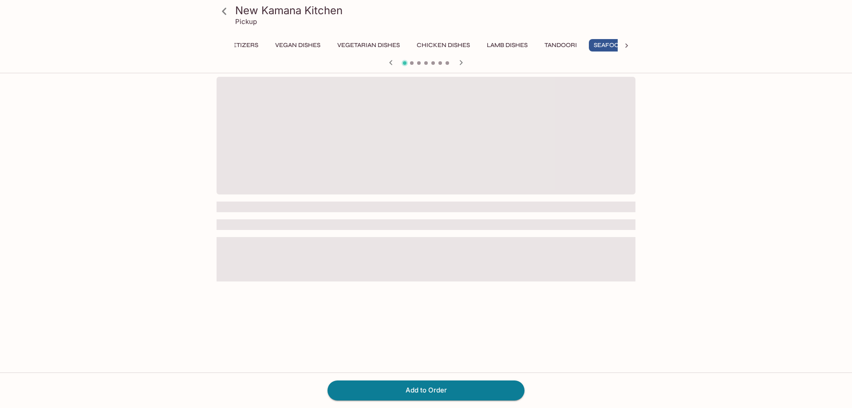
scroll to position [0, 157]
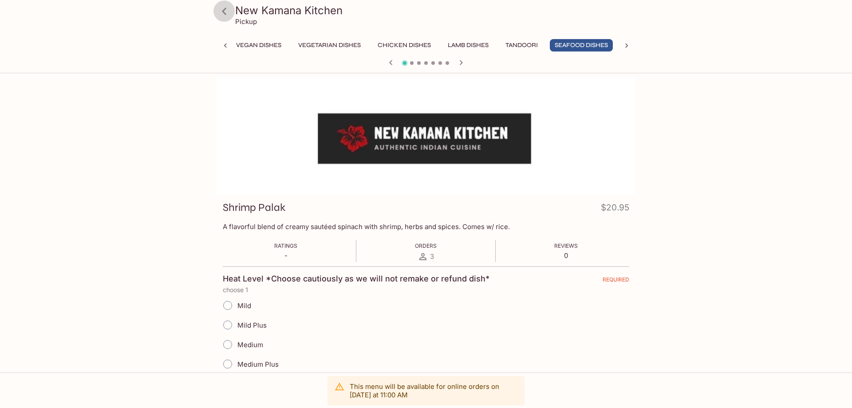
click at [227, 13] on icon at bounding box center [224, 12] width 16 height 16
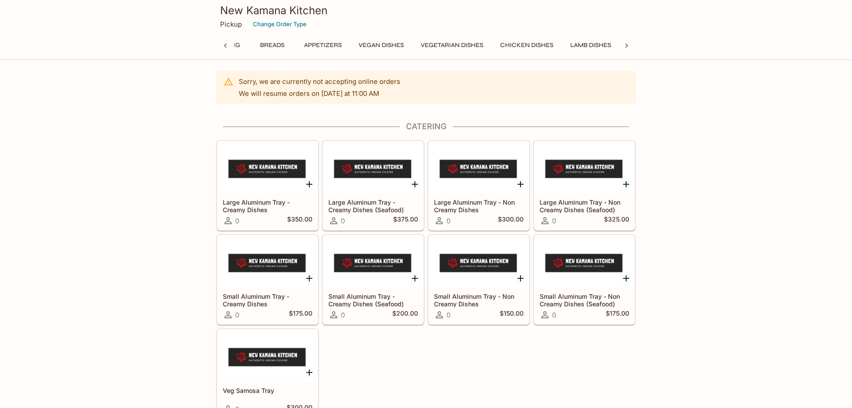
scroll to position [0, 4]
click at [223, 14] on h3 "New Kamana Kitchen" at bounding box center [426, 11] width 412 height 14
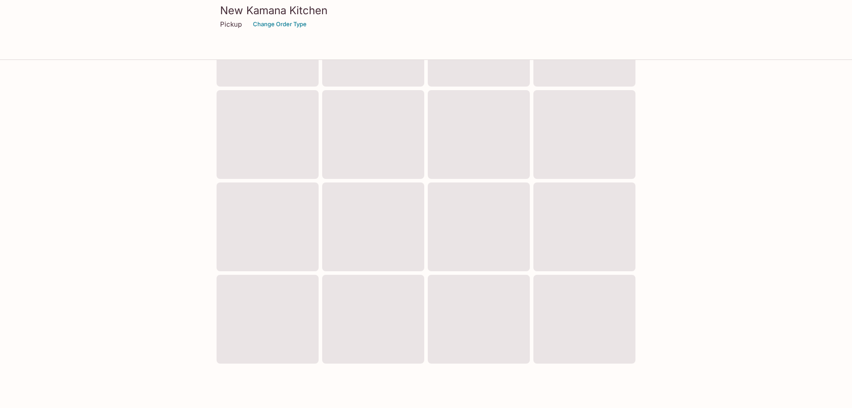
scroll to position [276, 0]
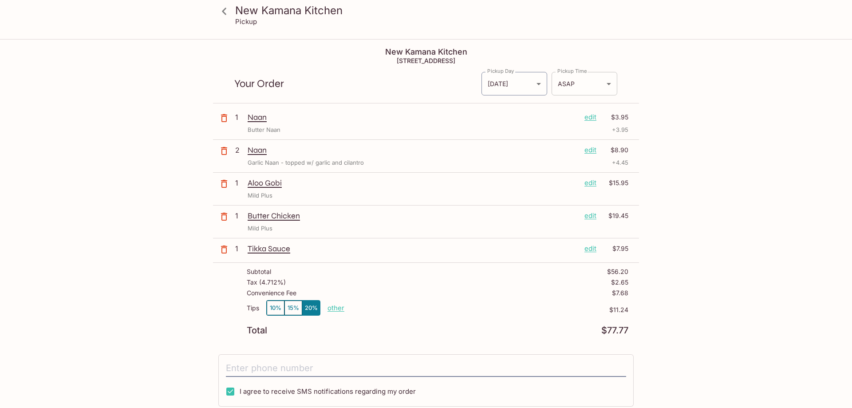
click at [580, 86] on body "New Kamana Kitchen Pickup New Kamana Kitchen [STREET_ADDRESS] Your Order Pickup…" at bounding box center [426, 244] width 852 height 408
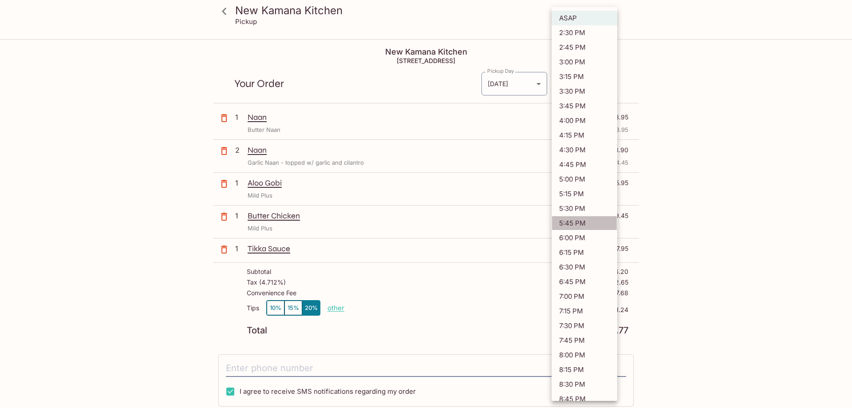
click at [581, 221] on li "5:45 PM" at bounding box center [584, 223] width 66 height 15
type input "[DATE]T03:45:34.000000Z"
